Goal: Task Accomplishment & Management: Use online tool/utility

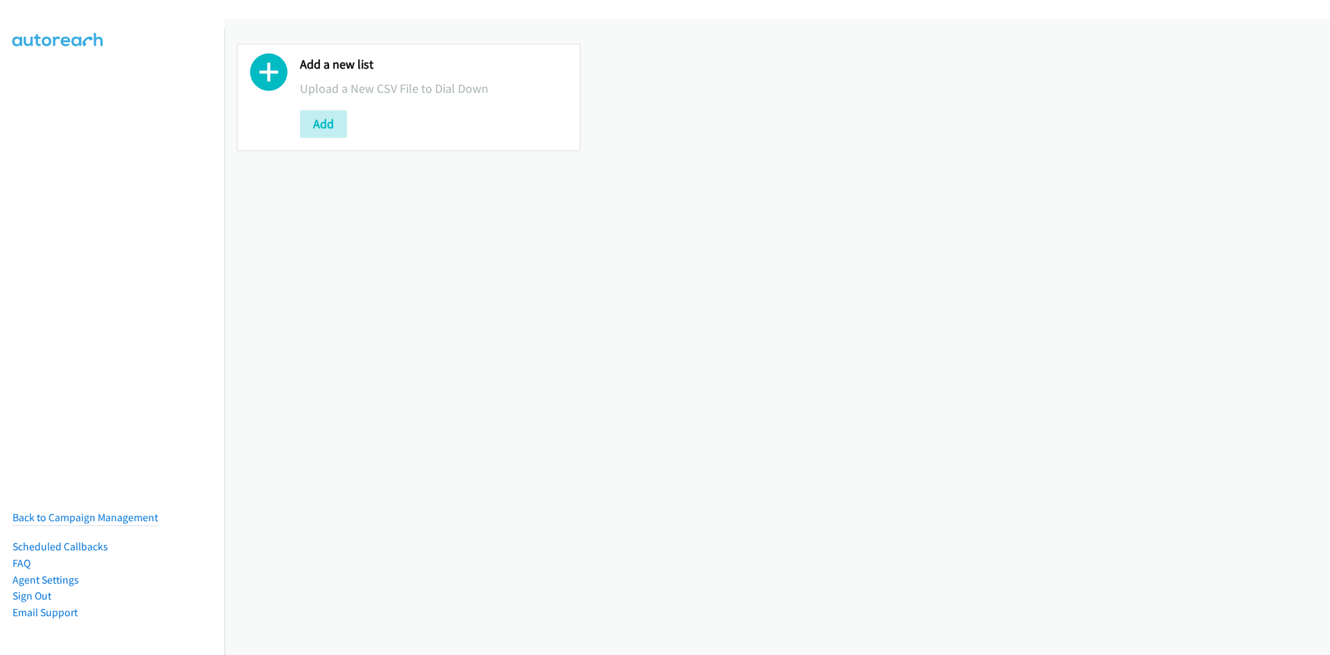
click at [329, 125] on button "Add" at bounding box center [323, 124] width 47 height 28
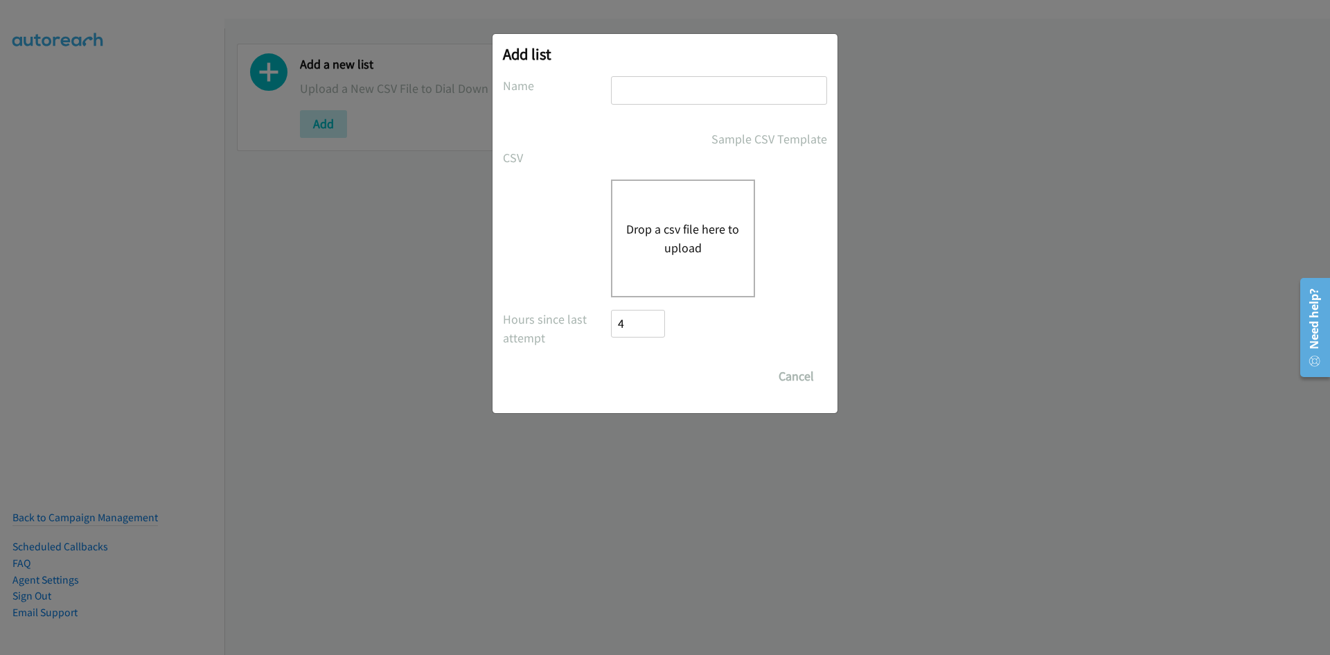
click at [668, 92] on input "text" at bounding box center [719, 90] width 216 height 28
click at [666, 222] on button "Drop a csv file here to upload" at bounding box center [683, 238] width 114 height 37
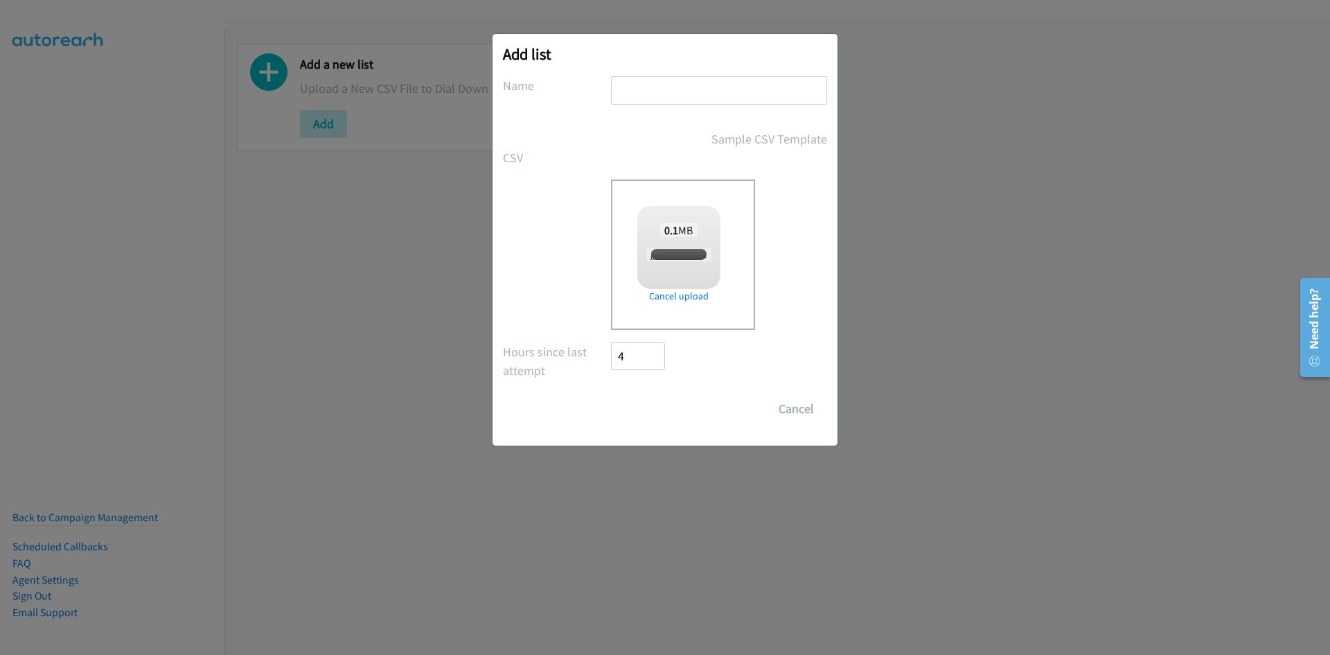
checkbox input "true"
click at [627, 88] on input "text" at bounding box center [719, 90] width 216 height 28
type input "calls"
drag, startPoint x: 651, startPoint y: 434, endPoint x: 653, endPoint y: 421, distance: 13.3
click at [652, 433] on div "Add list No phone fields were returned for that Report or List View Please uplo…" at bounding box center [664, 239] width 345 height 411
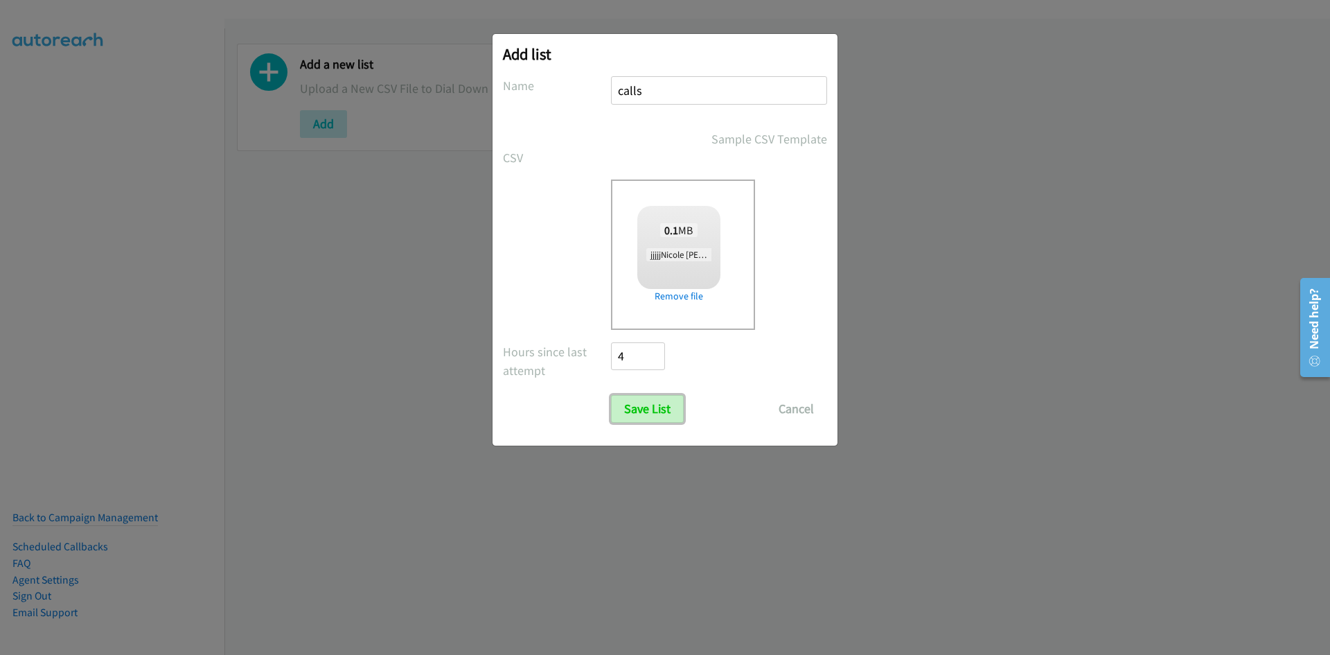
click at [654, 420] on input "Save List" at bounding box center [647, 409] width 73 height 28
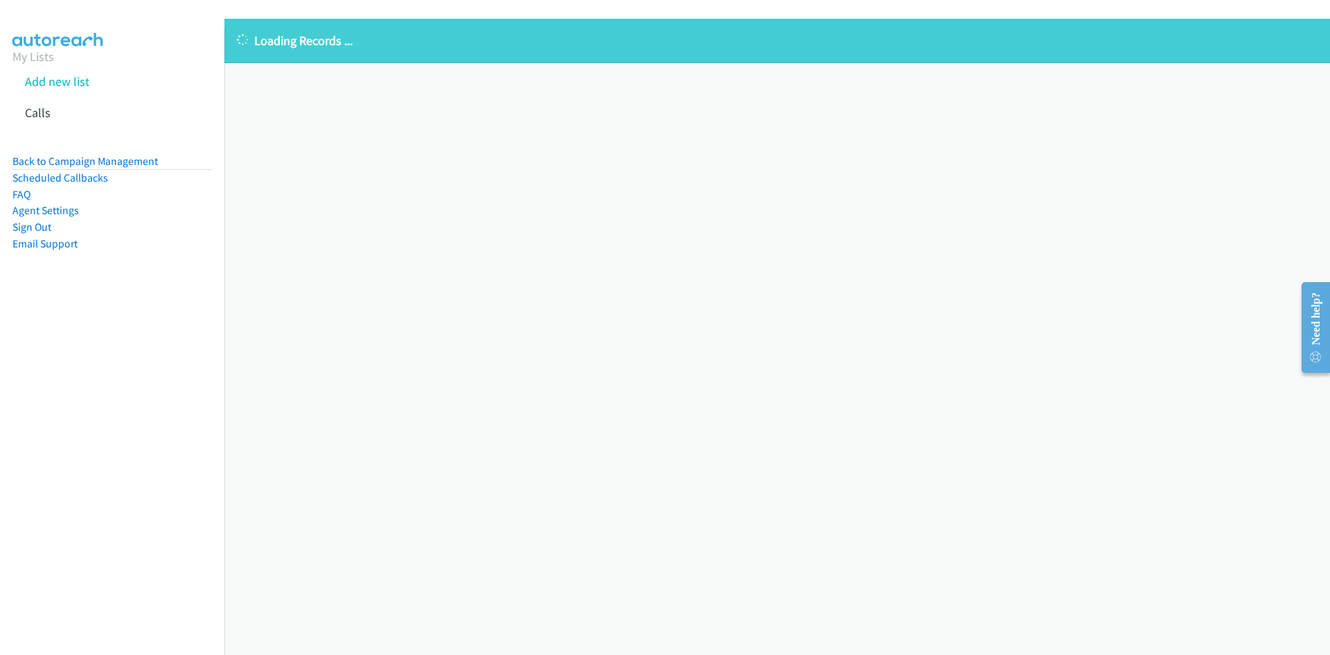
click at [486, 184] on div "Loading Records ... Sorry, something went wrong please try again." at bounding box center [776, 337] width 1105 height 636
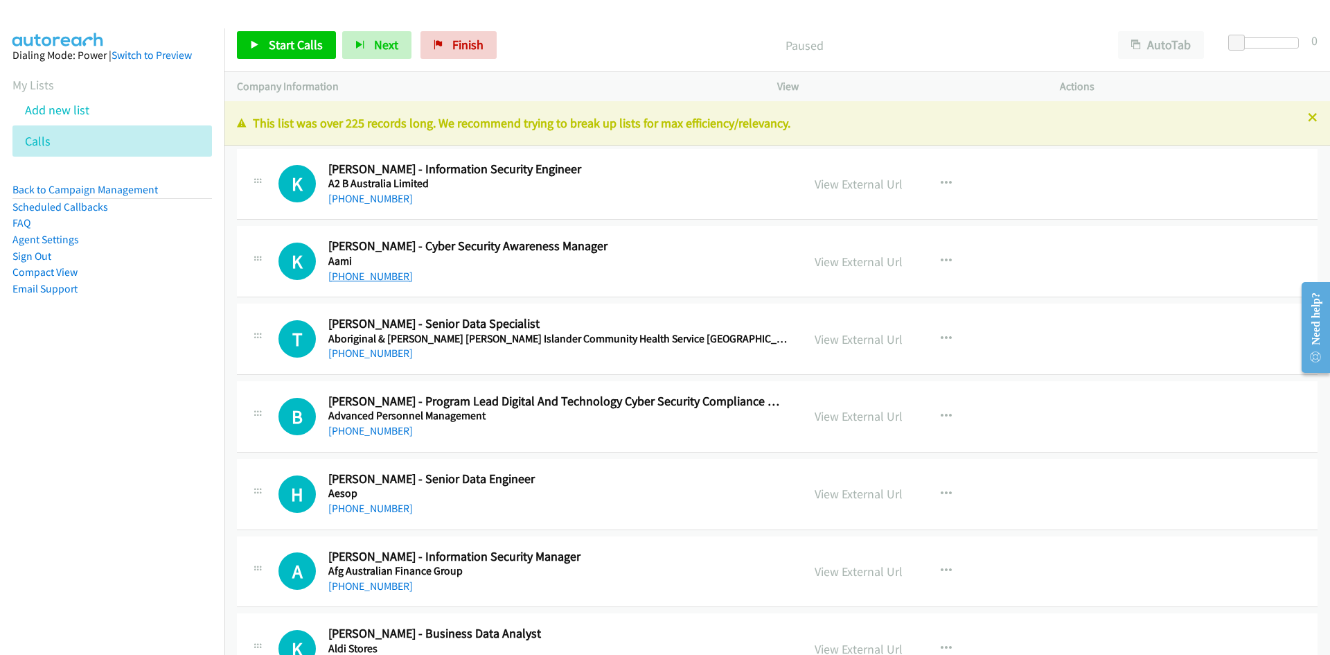
click at [368, 279] on link "+61 403 191 758" at bounding box center [370, 275] width 84 height 13
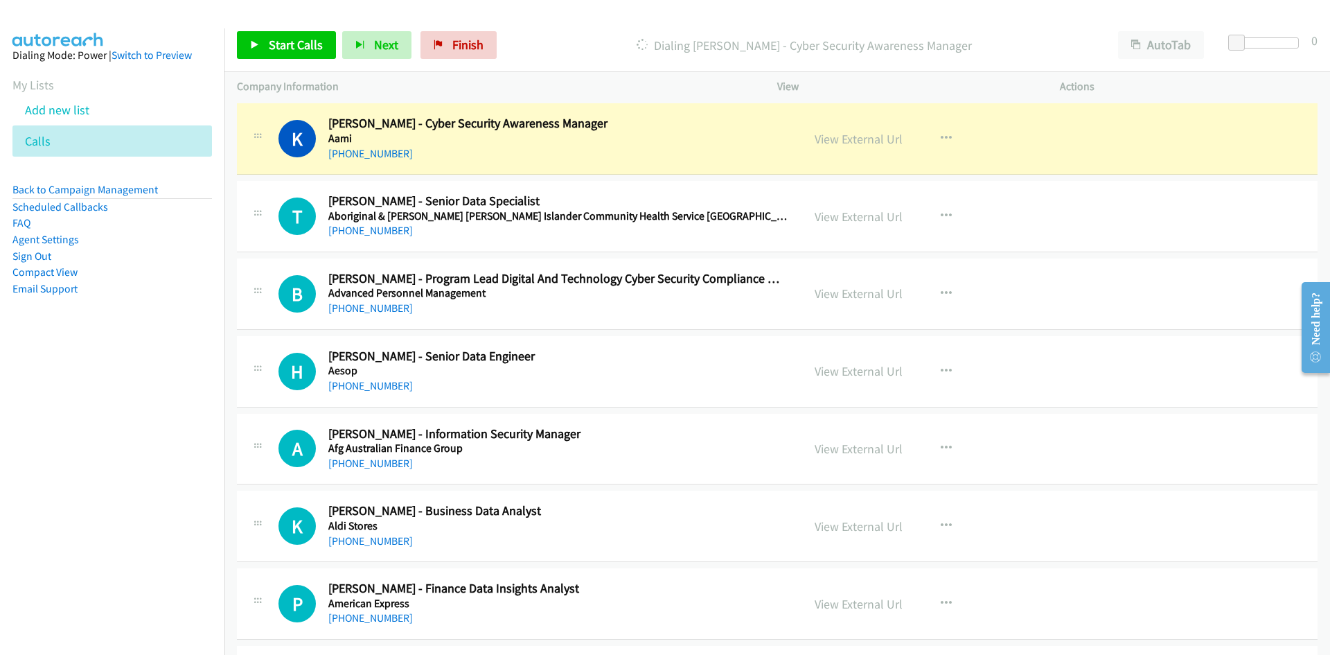
scroll to position [139, 0]
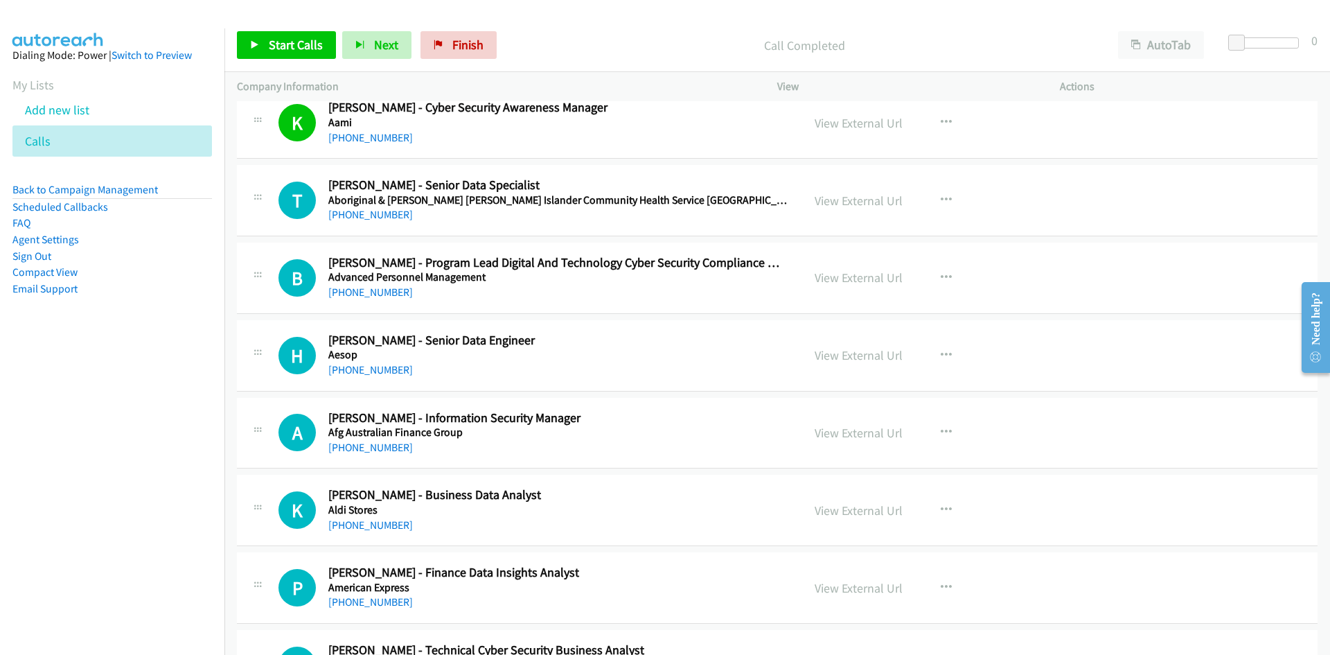
click at [501, 226] on div "T Callback Scheduled Tayla Ward - Senior Data Specialist Aboriginal & Torres St…" at bounding box center [777, 200] width 1080 height 71
click at [827, 204] on link "View External Url" at bounding box center [859, 201] width 88 height 16
click at [844, 202] on link "View External Url" at bounding box center [859, 201] width 88 height 16
drag, startPoint x: 367, startPoint y: 214, endPoint x: 393, endPoint y: 214, distance: 26.3
click at [367, 214] on link "+61 419 047 011" at bounding box center [370, 214] width 84 height 13
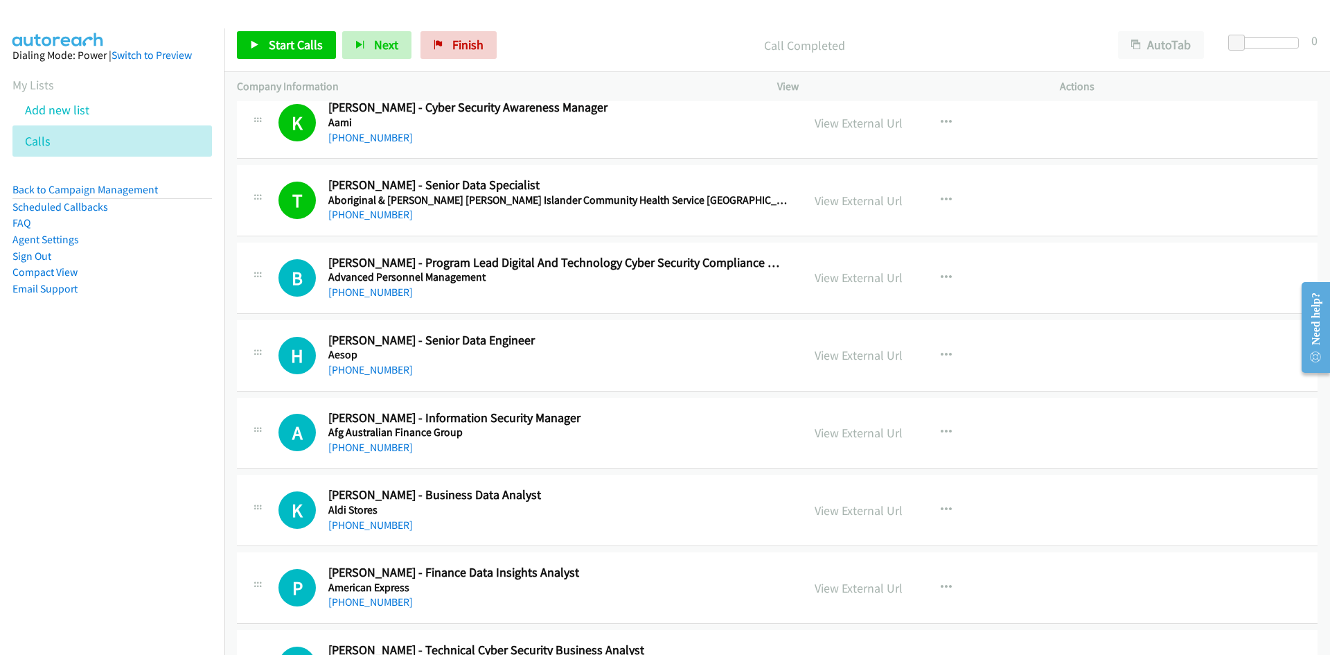
click at [545, 297] on div "+61 411 446 147" at bounding box center [556, 292] width 456 height 17
click at [369, 299] on link "+61 411 446 147" at bounding box center [370, 291] width 84 height 13
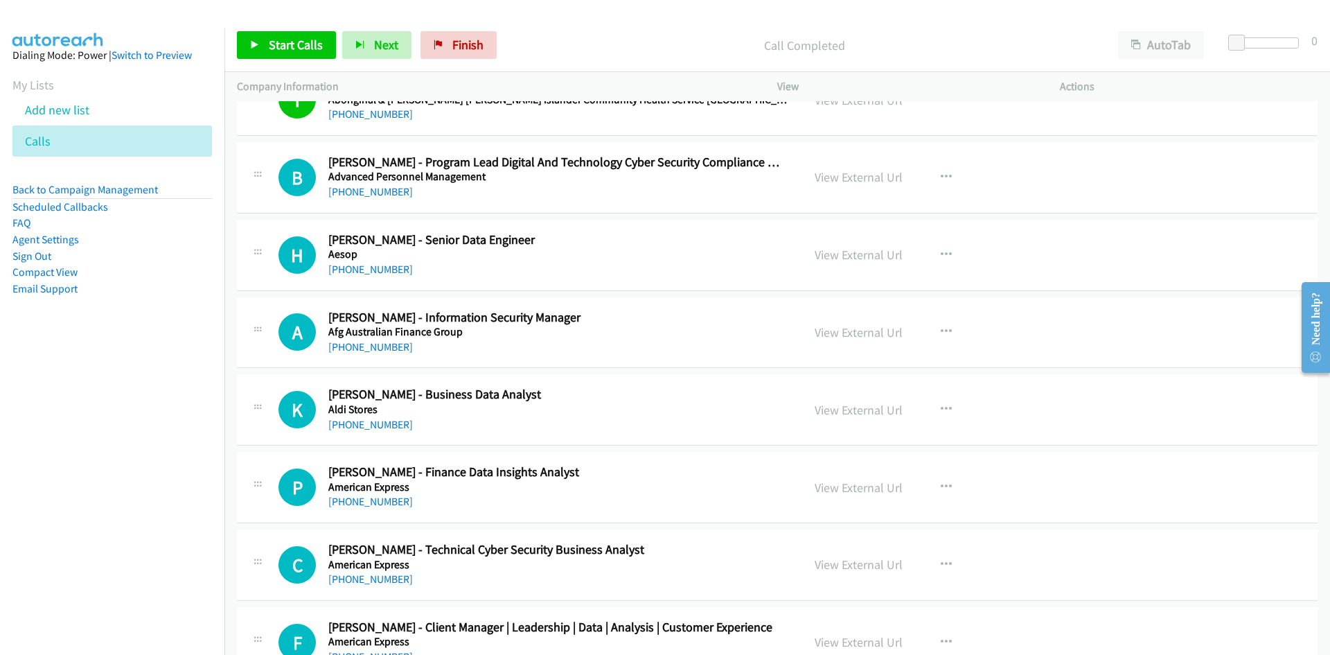
scroll to position [277, 0]
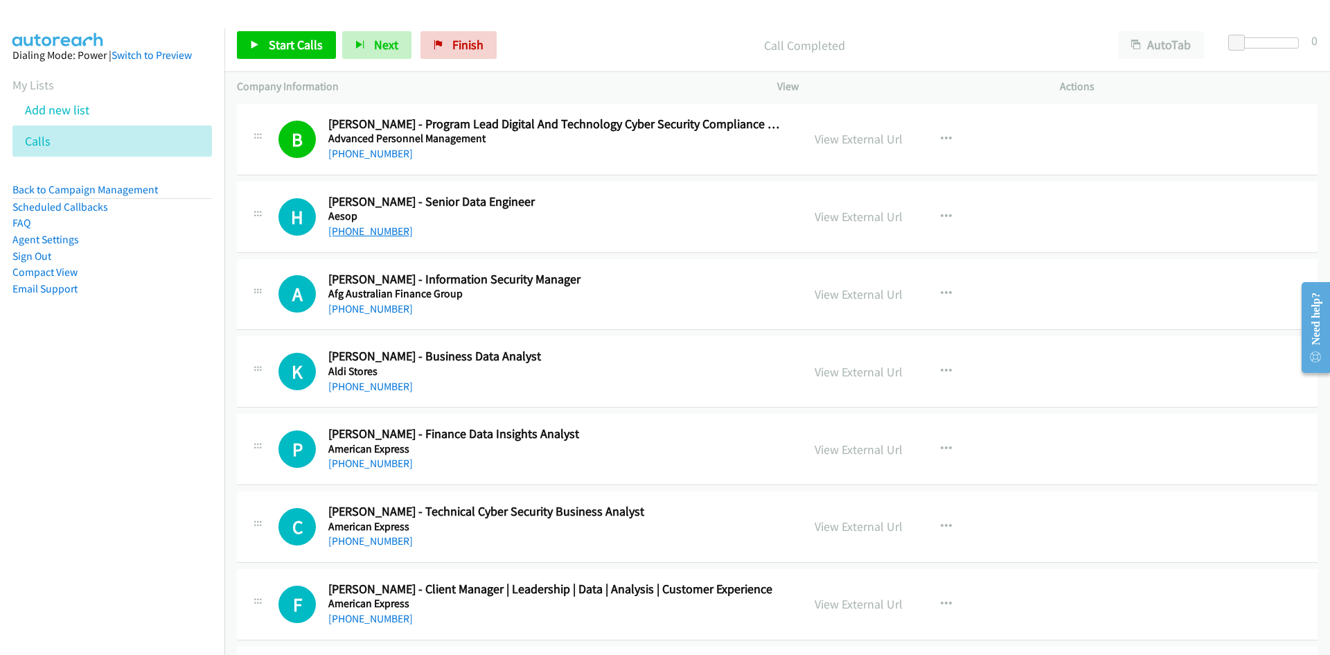
click at [395, 235] on link "+61 401 510 498" at bounding box center [370, 230] width 84 height 13
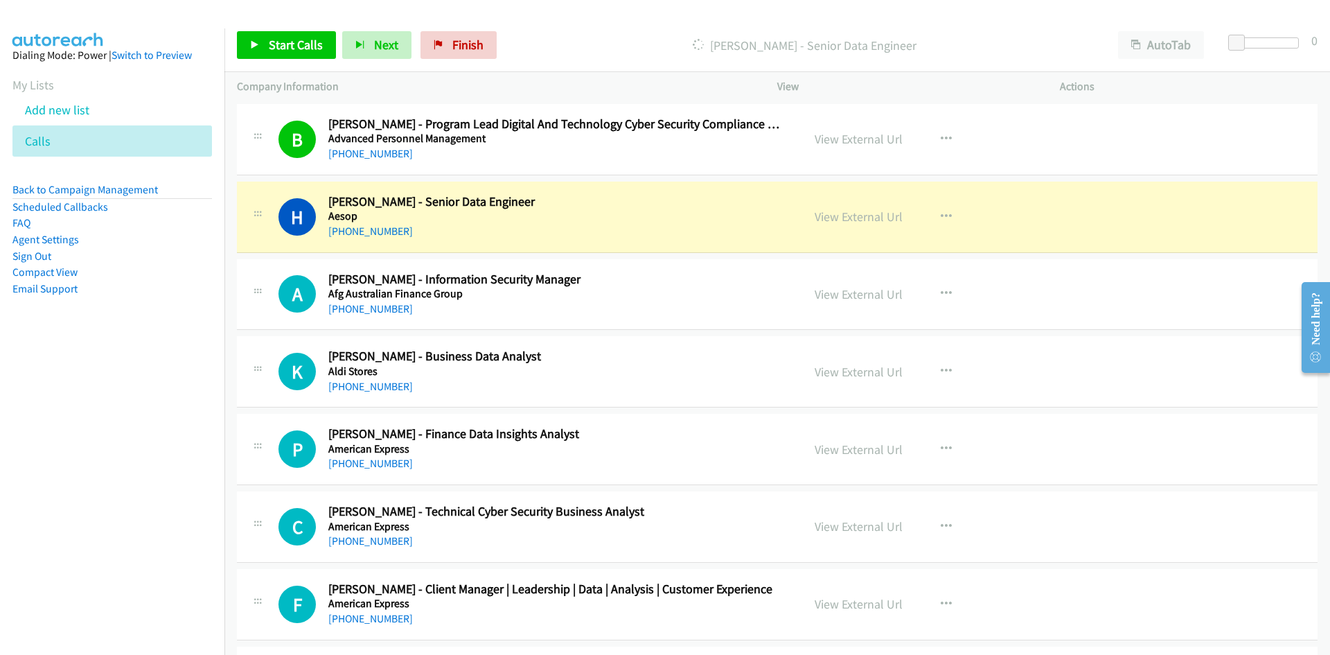
scroll to position [346, 0]
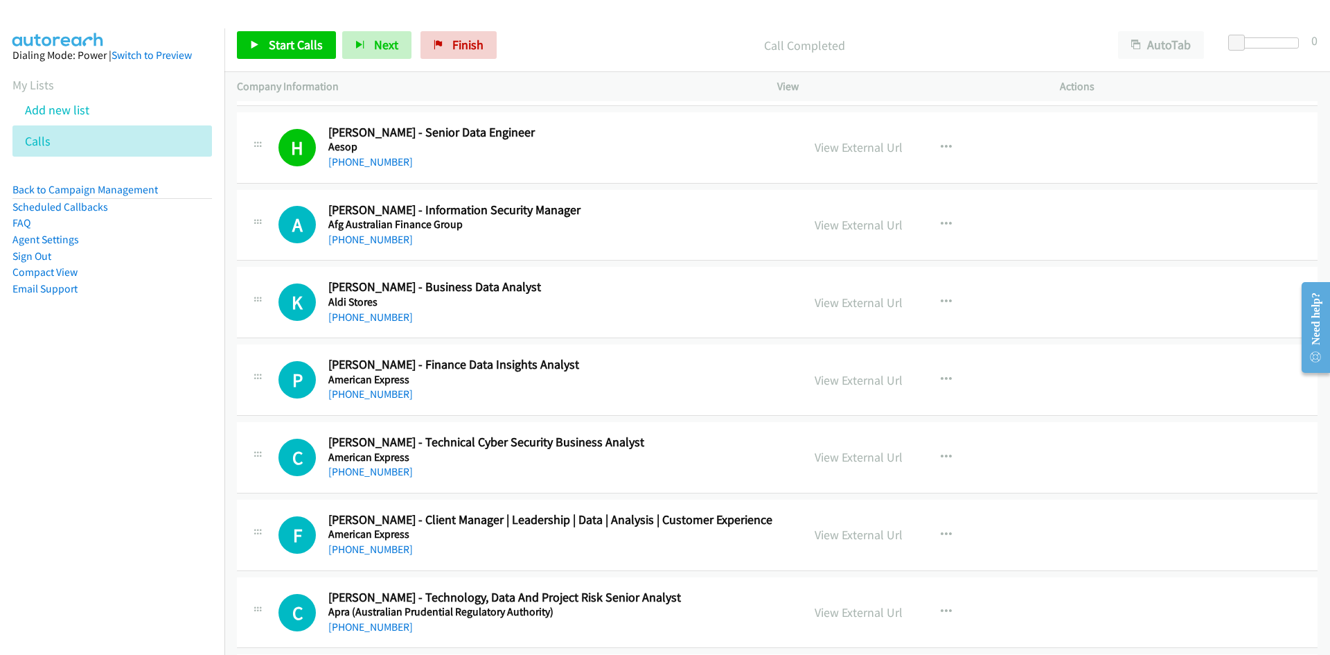
click at [439, 257] on div "A Callback Scheduled Anthony Banicek - Information Security Manager Afg Austral…" at bounding box center [777, 225] width 1080 height 71
drag, startPoint x: 360, startPoint y: 314, endPoint x: 447, endPoint y: 317, distance: 86.6
click at [360, 314] on link "+61 419 446 903" at bounding box center [370, 316] width 84 height 13
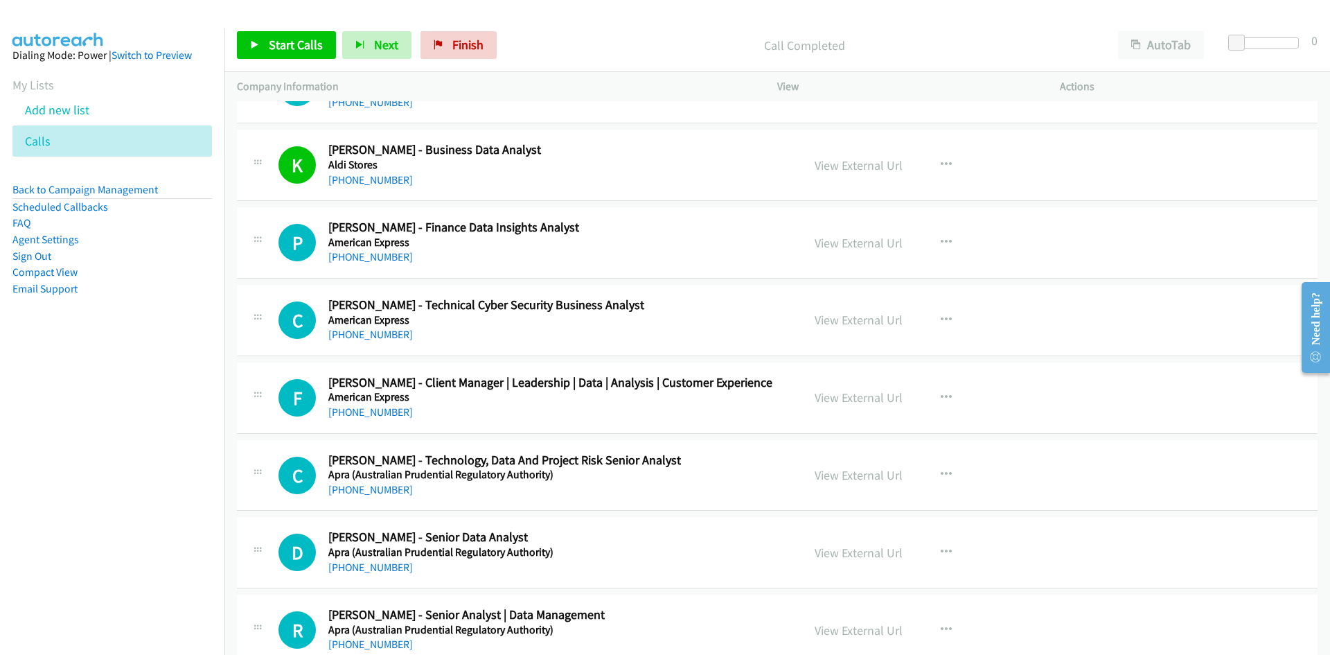
scroll to position [485, 0]
click at [377, 319] on h5 "American Express" at bounding box center [556, 319] width 456 height 14
click at [378, 326] on div "+61 2 8446 7961" at bounding box center [556, 333] width 456 height 17
click at [378, 330] on link "+61 2 8446 7961" at bounding box center [370, 332] width 84 height 13
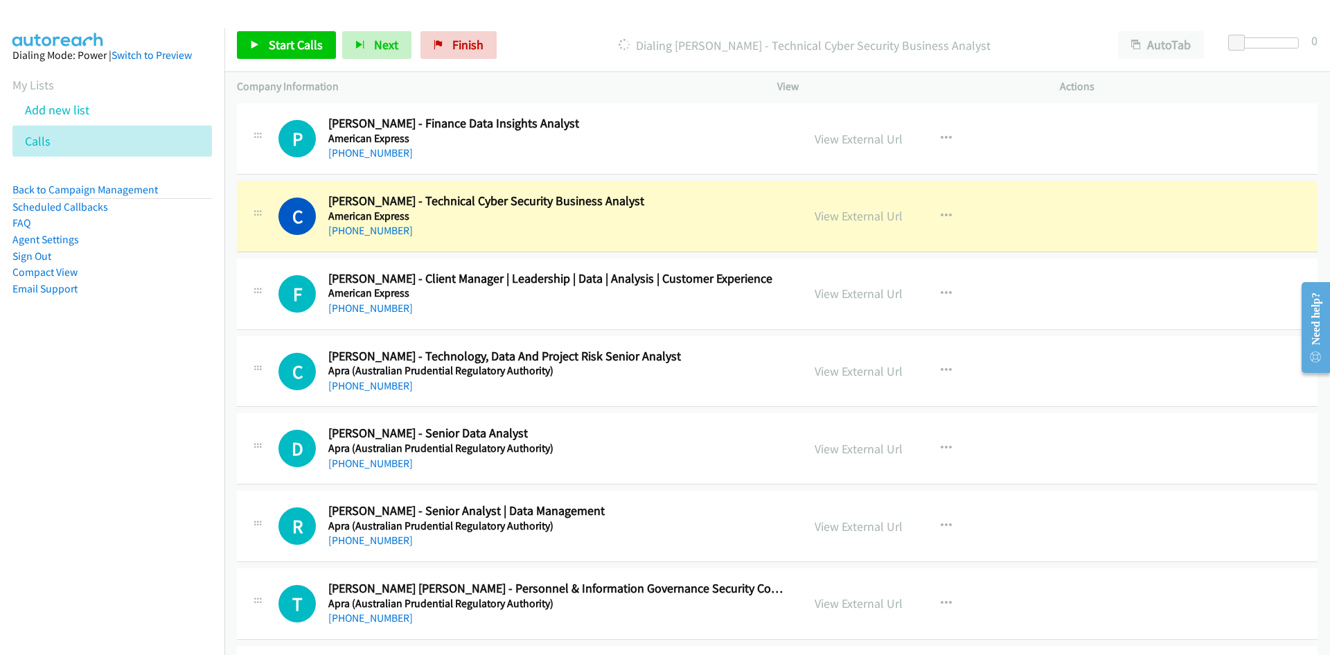
scroll to position [623, 0]
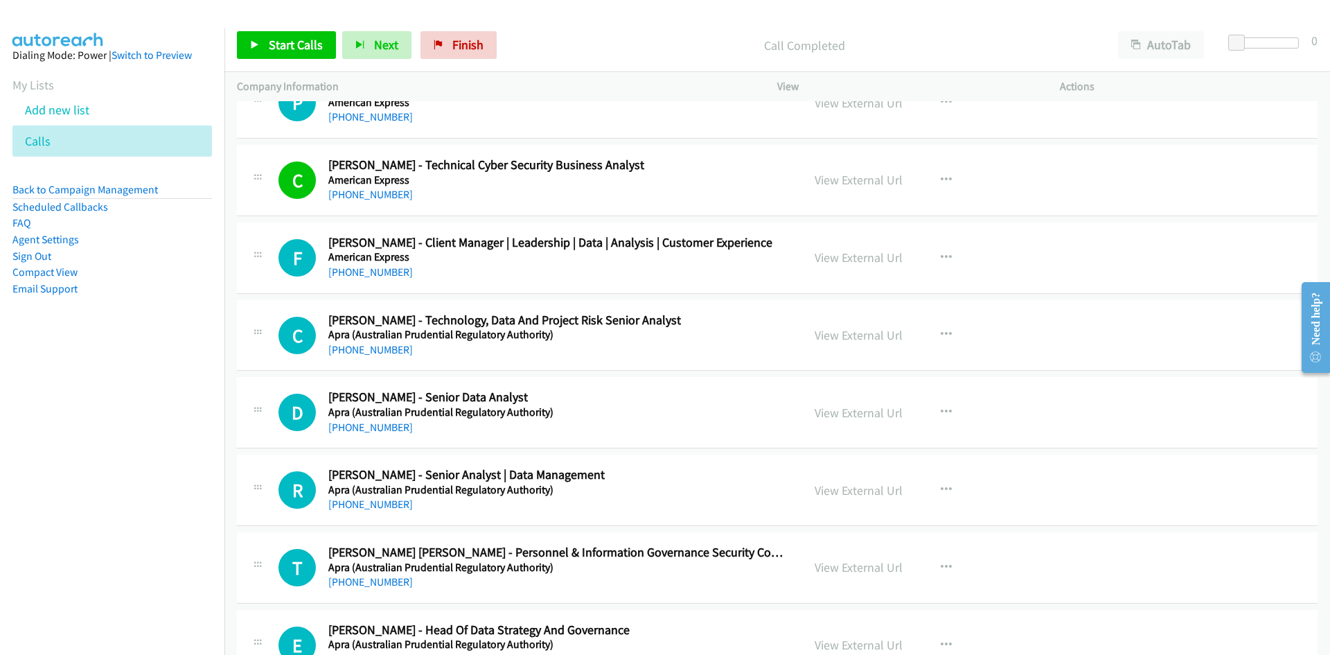
click at [459, 268] on div "+61 427 243 350" at bounding box center [556, 272] width 456 height 17
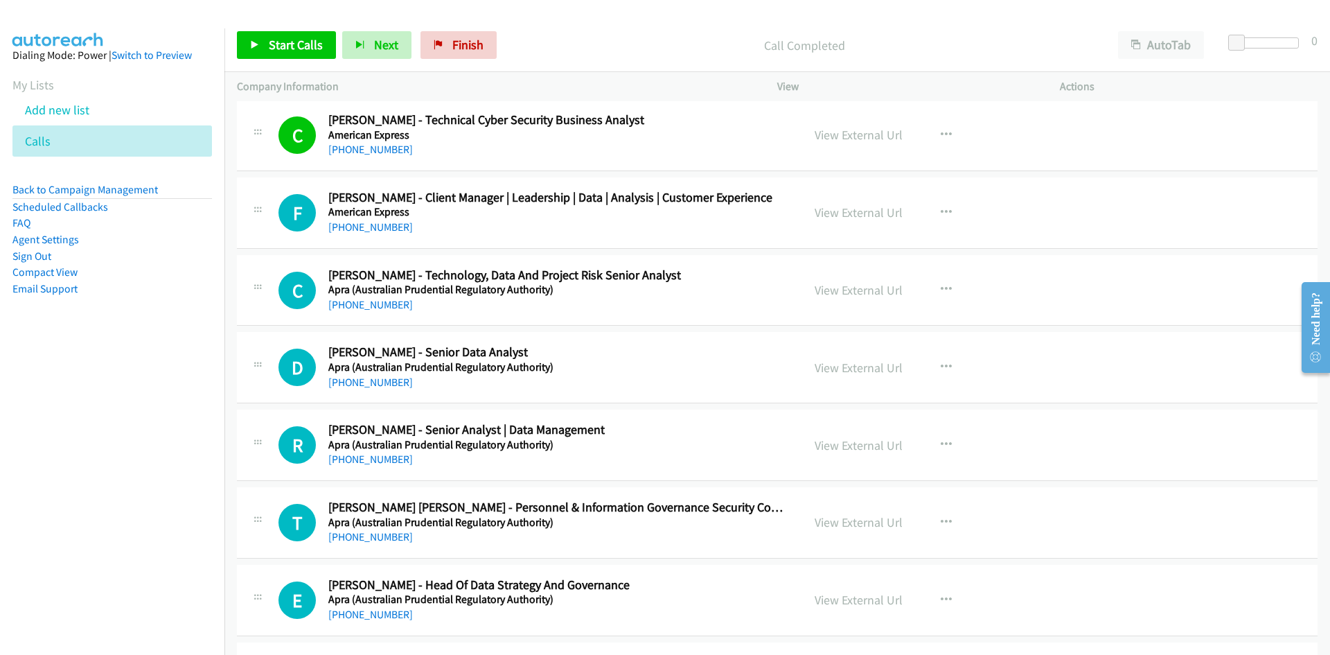
scroll to position [693, 0]
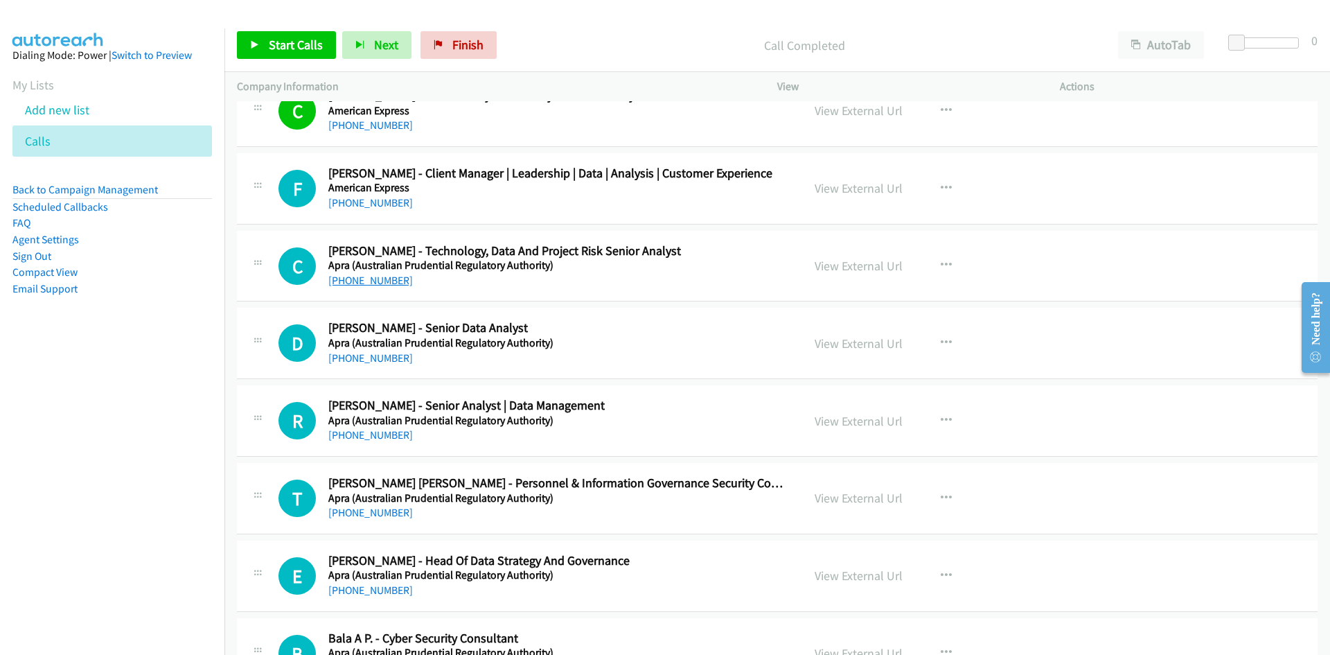
click at [366, 285] on link "+61 431 287 616" at bounding box center [370, 280] width 84 height 13
drag, startPoint x: 358, startPoint y: 363, endPoint x: 548, endPoint y: 360, distance: 189.8
click at [358, 363] on link "+61 433 848 561" at bounding box center [370, 357] width 84 height 13
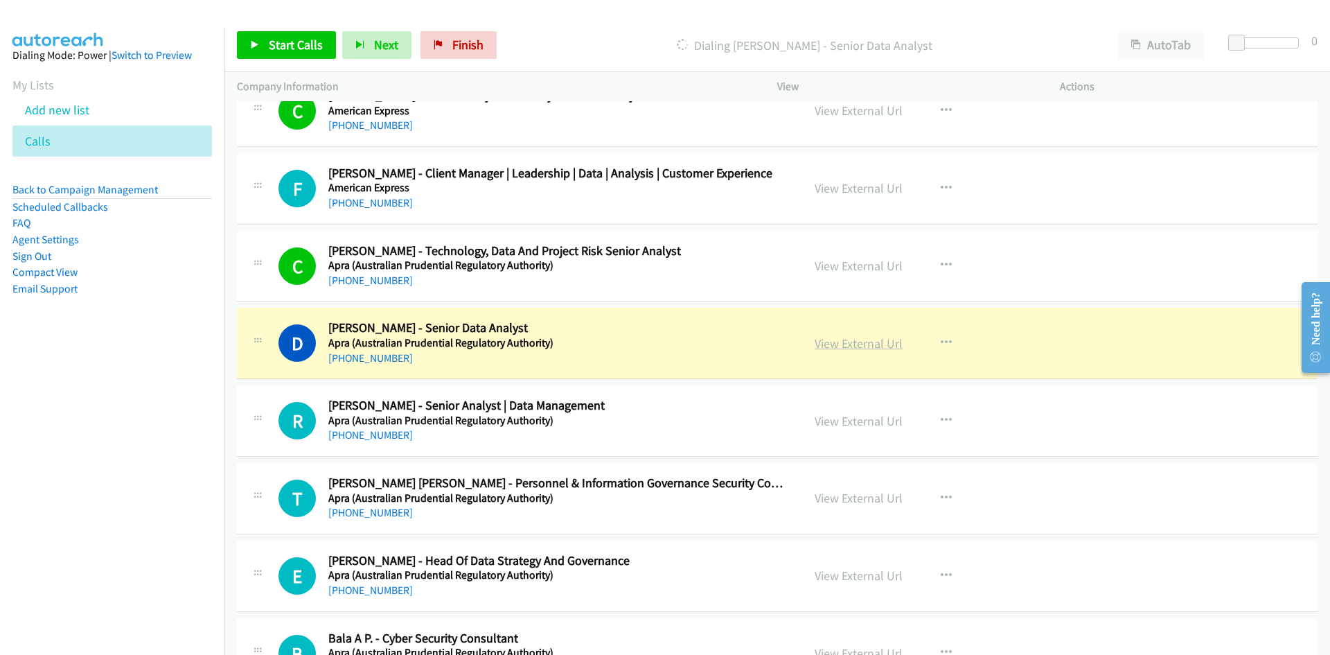
click at [819, 347] on link "View External Url" at bounding box center [859, 343] width 88 height 16
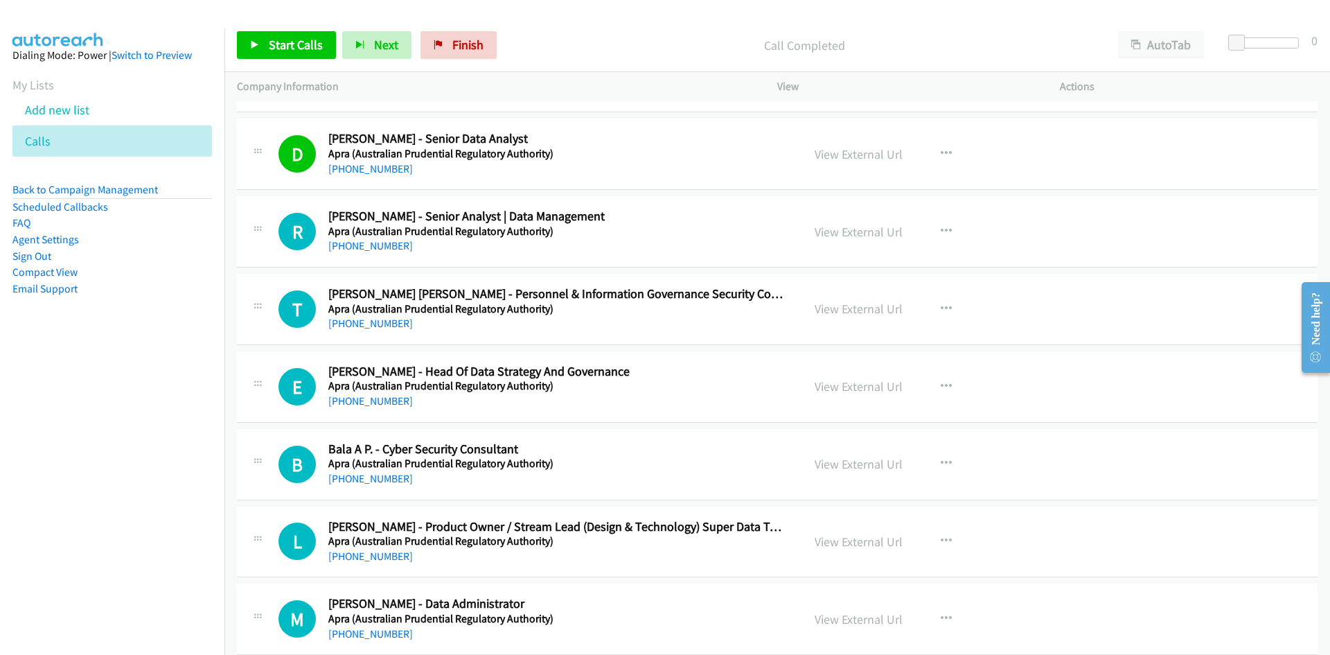
scroll to position [900, 0]
